Goal: Information Seeking & Learning: Learn about a topic

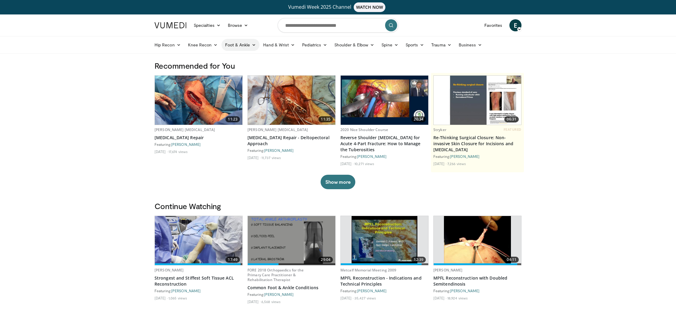
click at [254, 45] on icon at bounding box center [254, 45] width 4 height 4
click at [239, 77] on link "Hindfoot" at bounding box center [258, 79] width 72 height 10
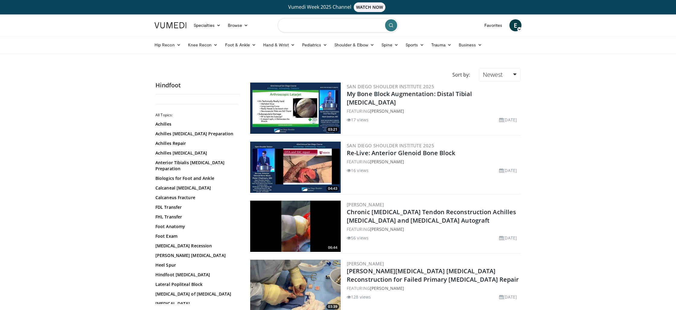
click at [312, 26] on input "Search topics, interventions" at bounding box center [338, 25] width 121 height 14
type input "**********"
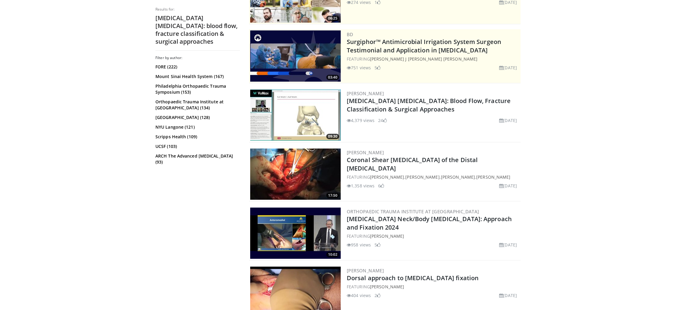
scroll to position [113, 0]
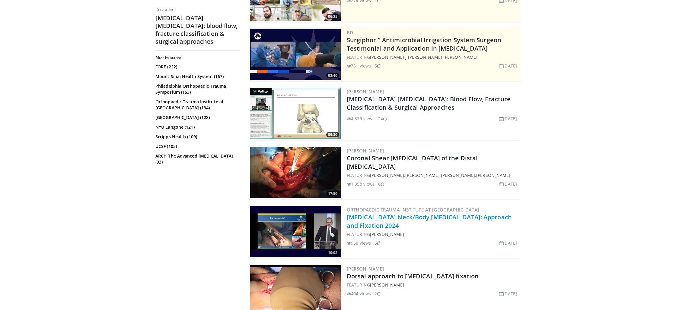
click at [468, 217] on link "[MEDICAL_DATA] Neck/Body [MEDICAL_DATA]: Approach and Fixation 2024" at bounding box center [429, 221] width 165 height 17
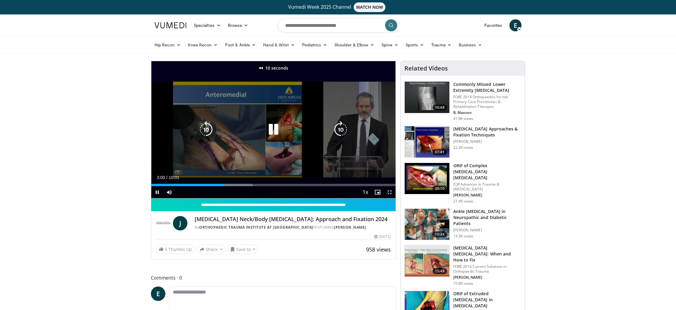
click at [230, 135] on div "Video Player" at bounding box center [273, 130] width 147 height 12
drag, startPoint x: 278, startPoint y: 132, endPoint x: 240, endPoint y: 130, distance: 37.5
click at [278, 132] on icon "Video Player" at bounding box center [273, 129] width 17 height 17
click at [277, 131] on icon "Video Player" at bounding box center [273, 129] width 17 height 17
click at [271, 132] on icon "Video Player" at bounding box center [273, 129] width 17 height 17
